Goal: Task Accomplishment & Management: Use online tool/utility

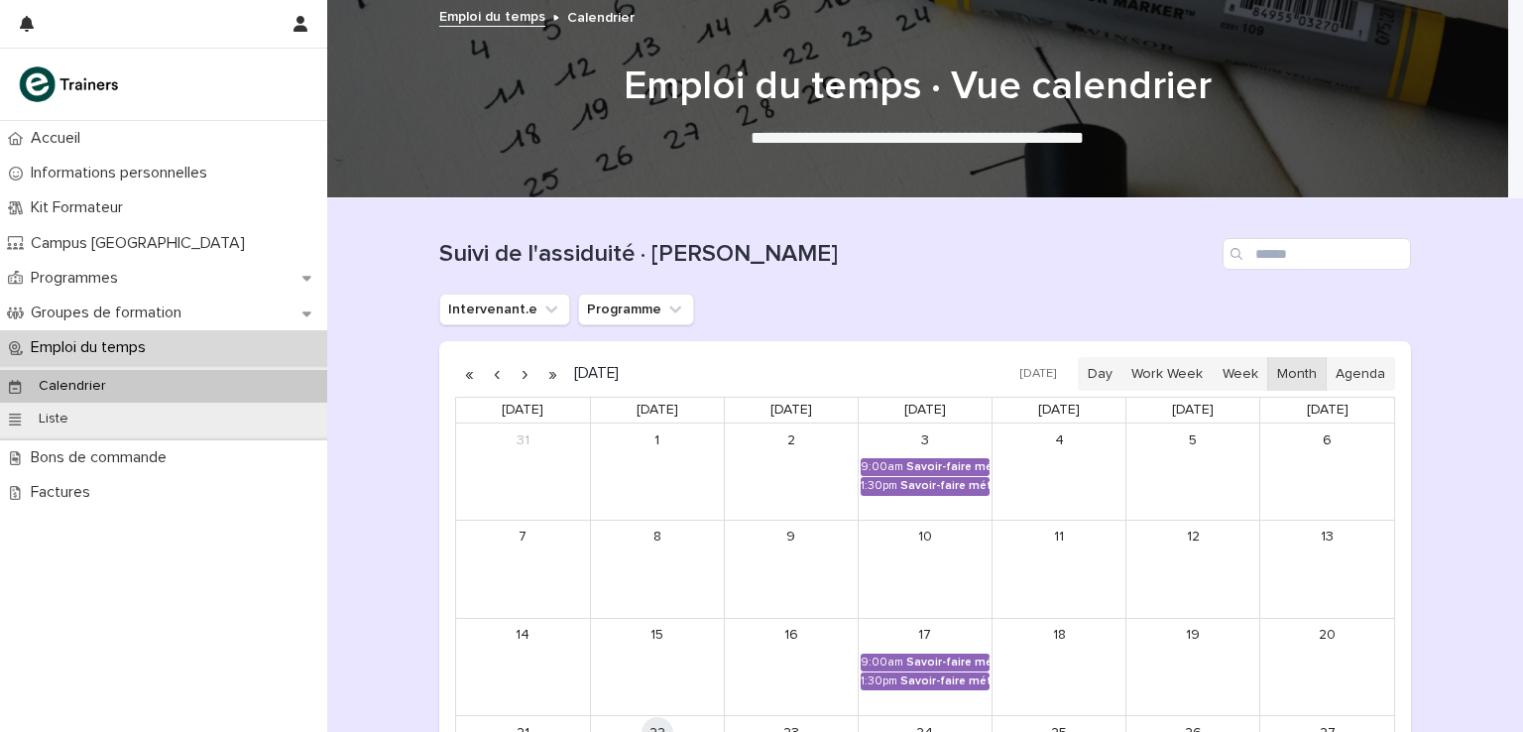
click at [103, 336] on div "Emploi du temps" at bounding box center [163, 347] width 327 height 35
click at [119, 305] on p "Groupes de formation" at bounding box center [110, 313] width 175 height 19
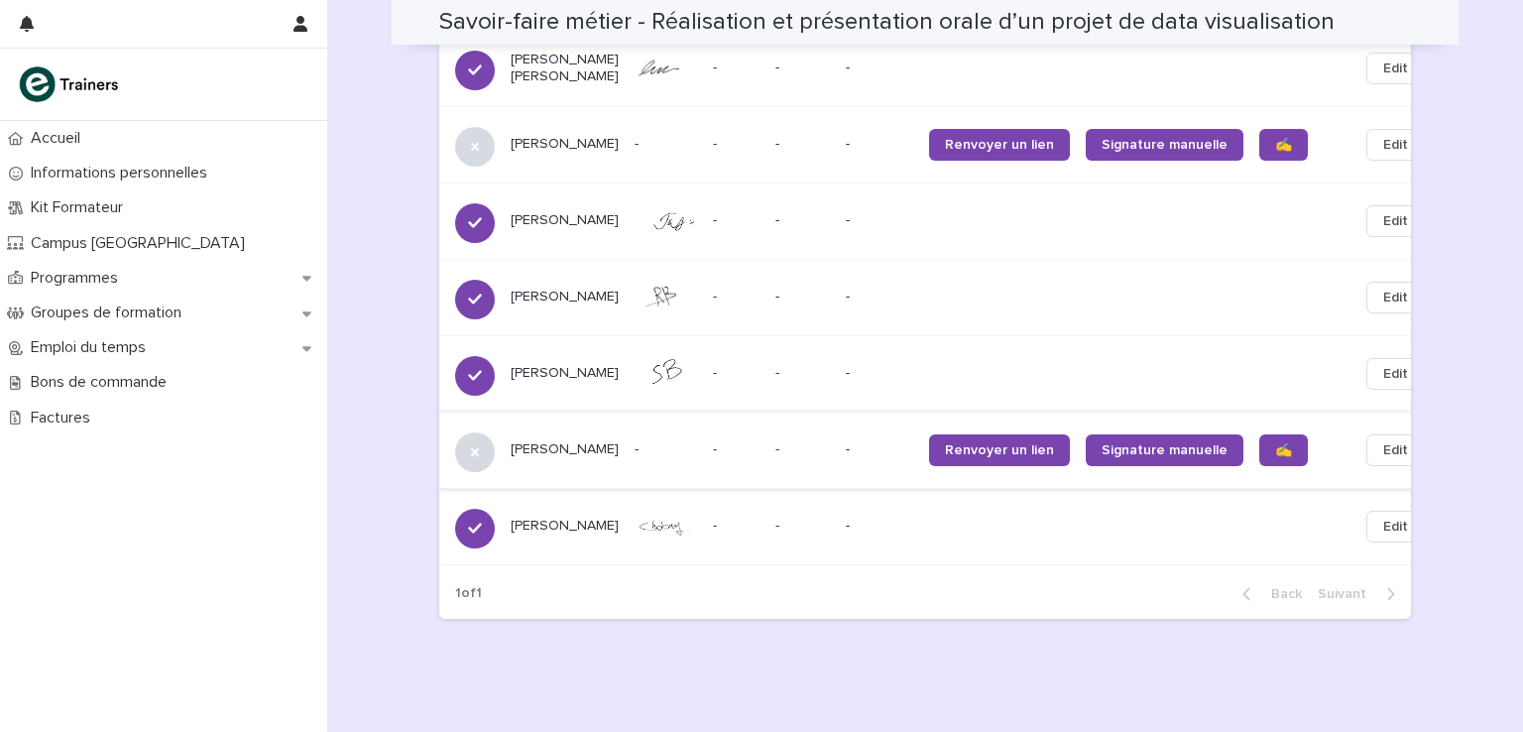
scroll to position [1420, 0]
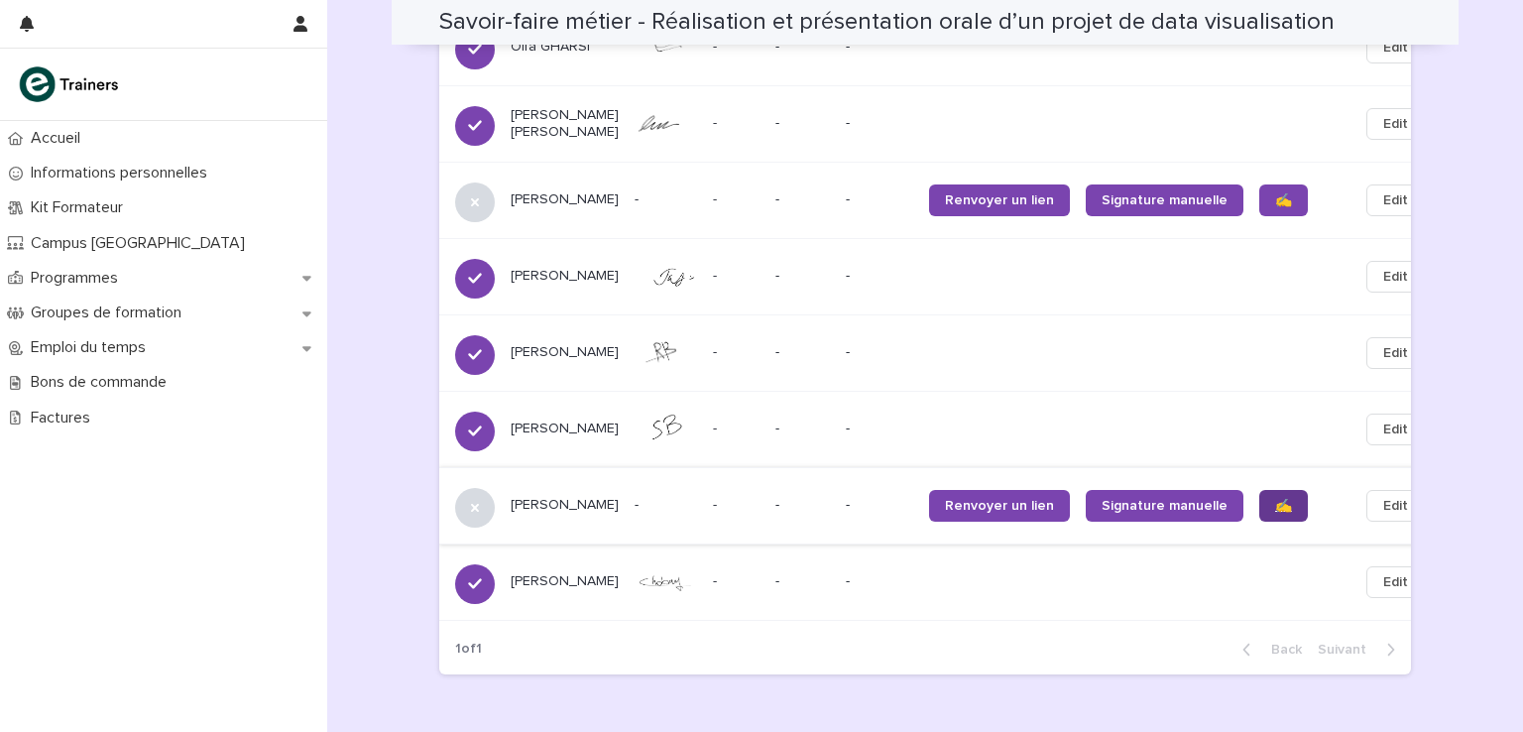
click at [1275, 499] on span "✍️" at bounding box center [1283, 506] width 17 height 14
click at [1260, 184] on link "✍️" at bounding box center [1284, 200] width 49 height 32
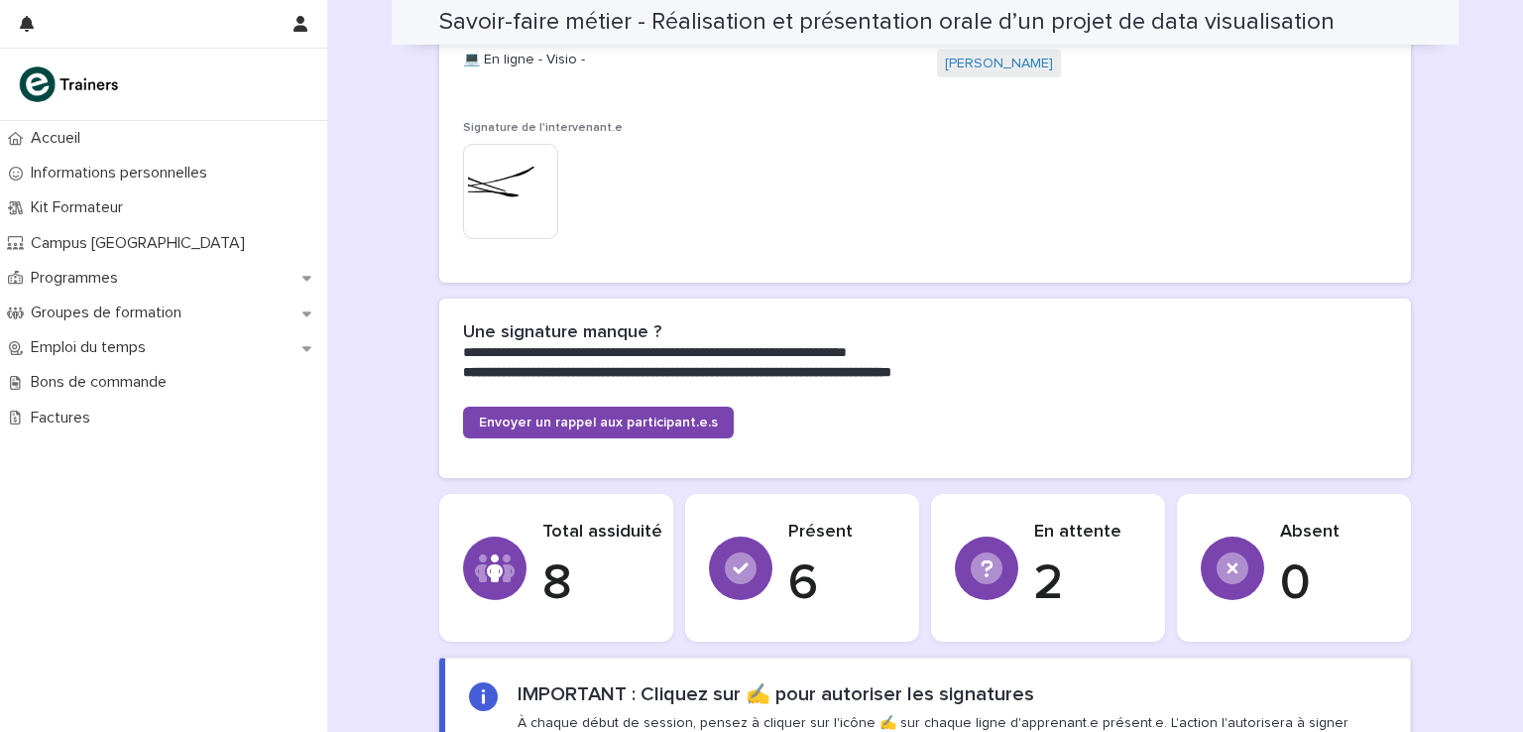
scroll to position [0, 0]
